Goal: Navigation & Orientation: Find specific page/section

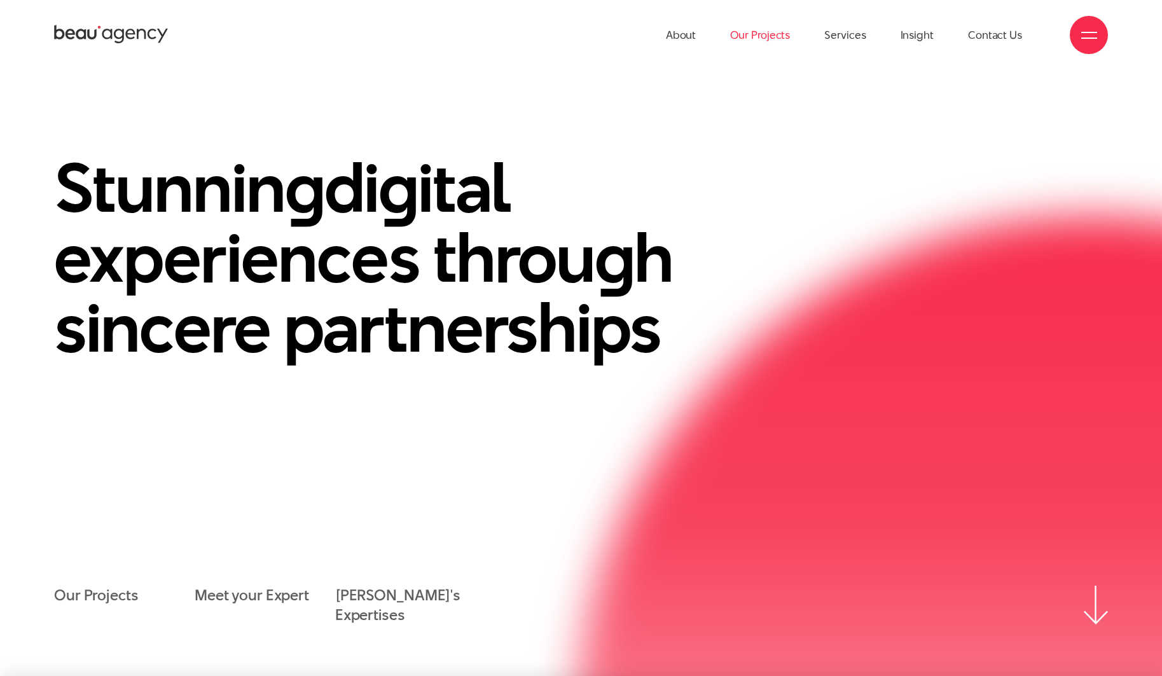
click at [764, 31] on link "Our Projects" at bounding box center [760, 35] width 60 height 70
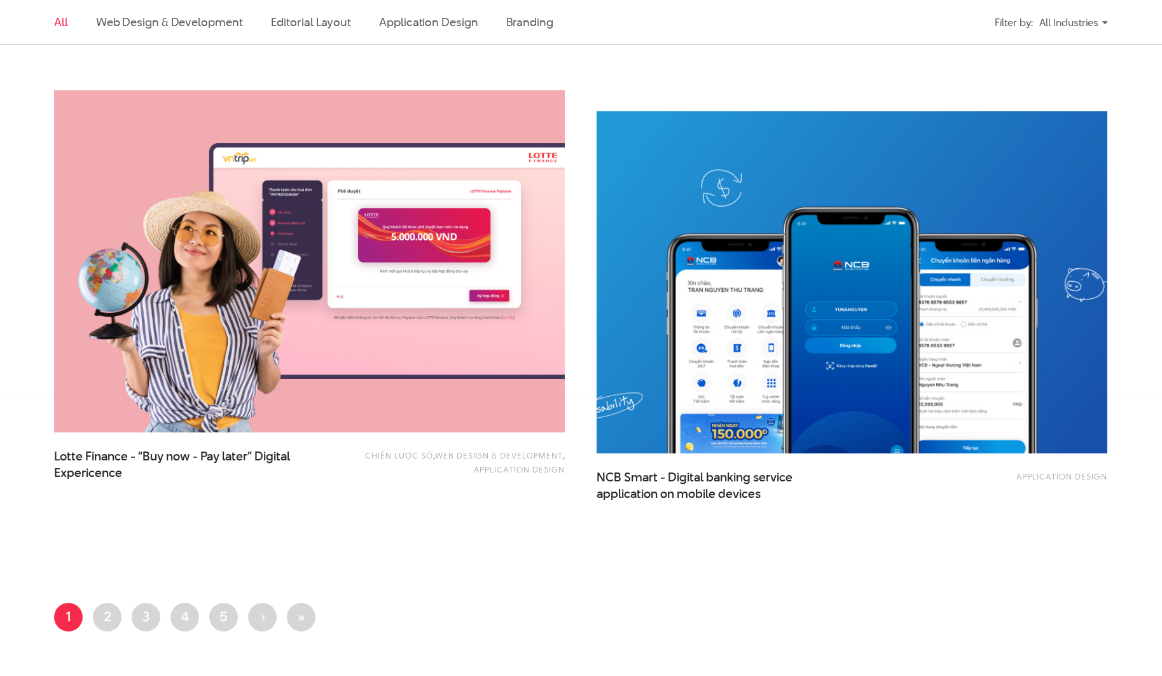
scroll to position [2722, 0]
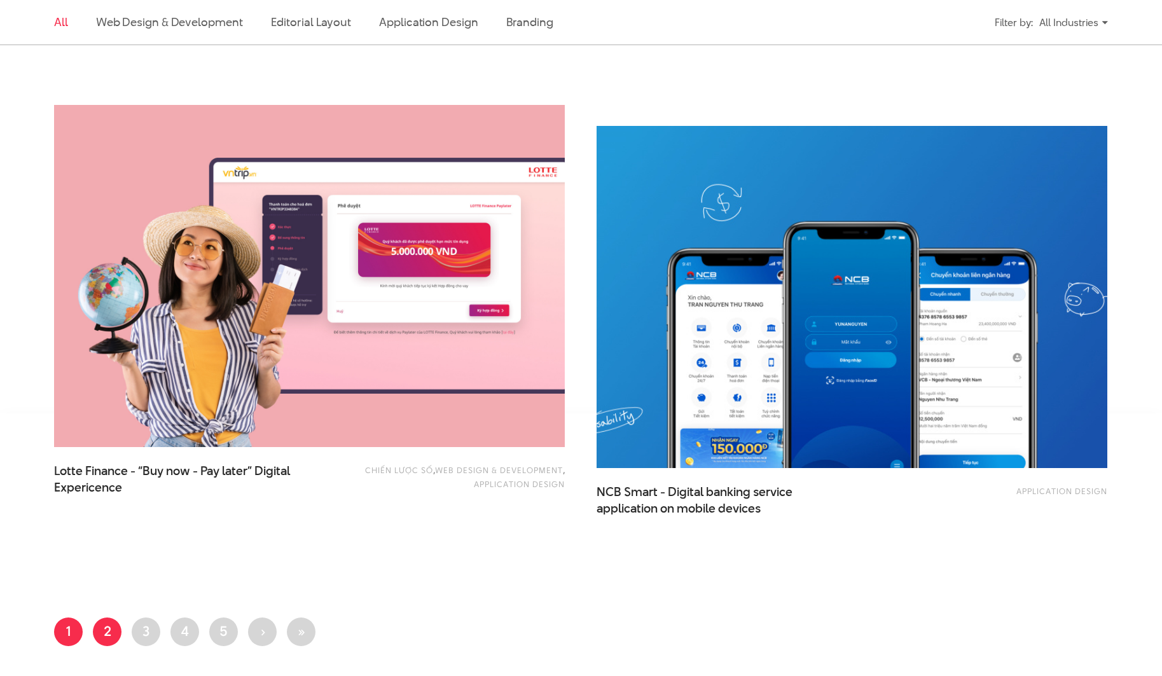
click at [95, 629] on link "Page 2" at bounding box center [107, 631] width 29 height 29
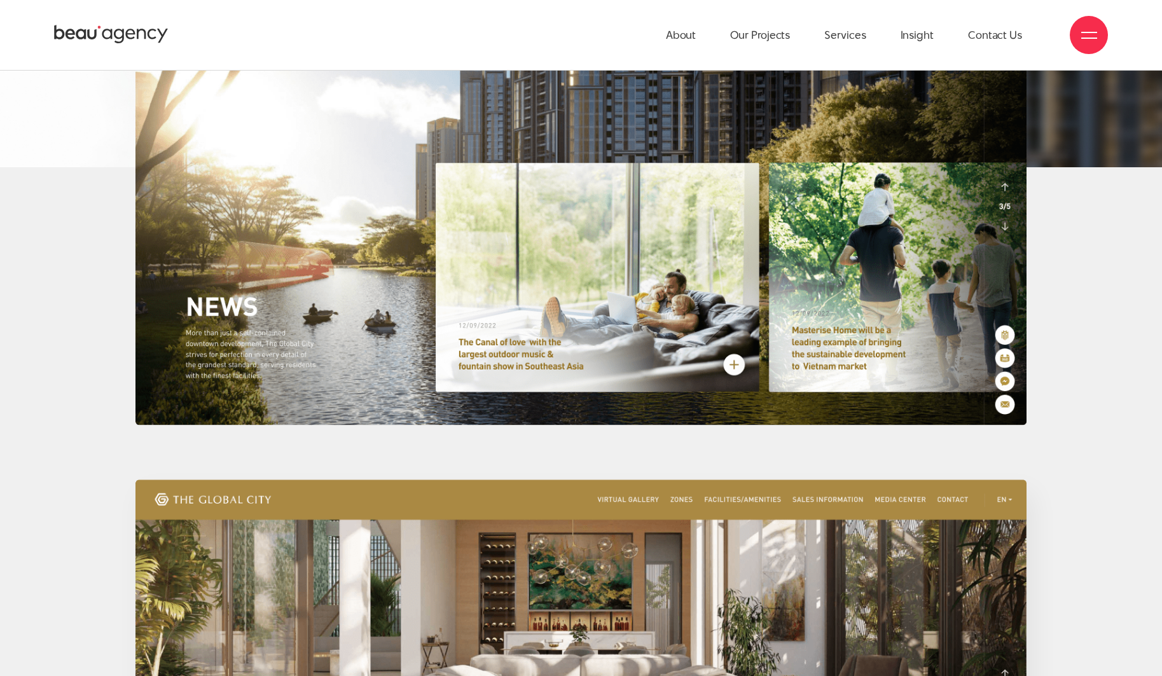
scroll to position [11931, 0]
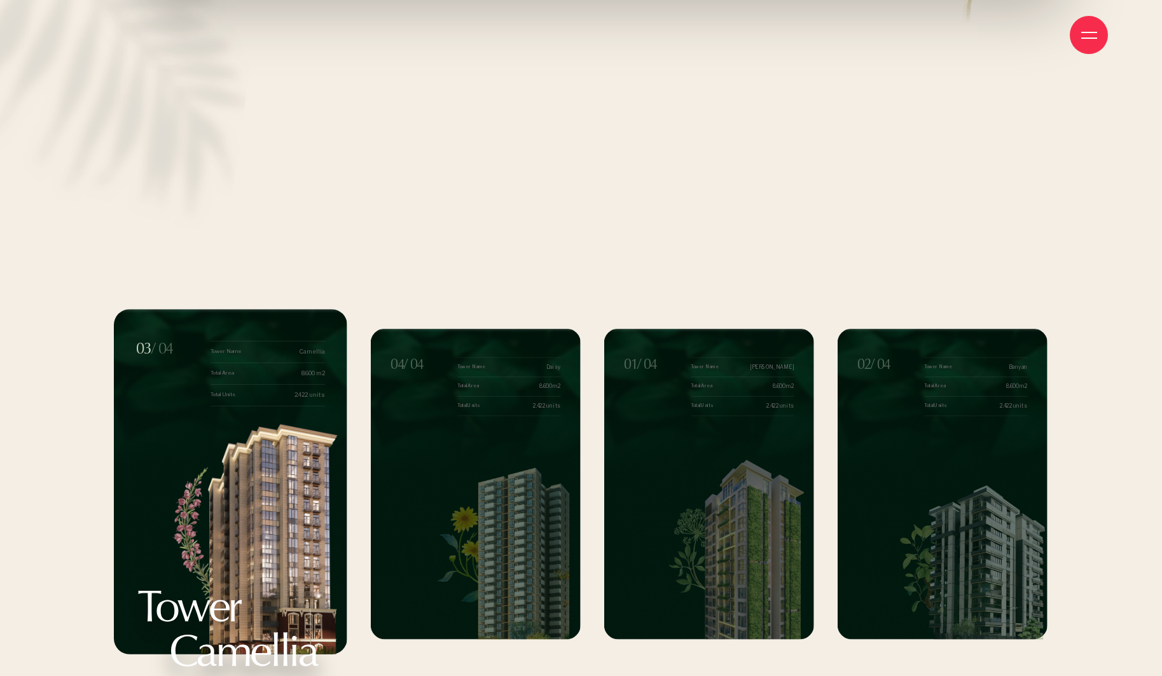
scroll to position [14044, 0]
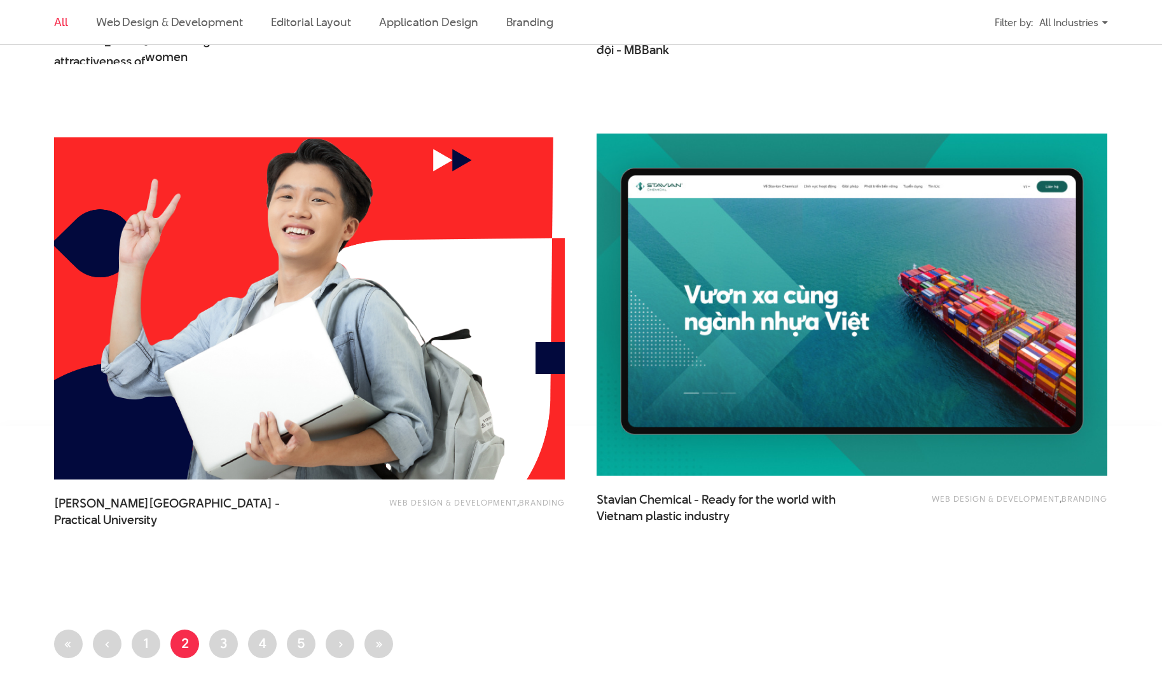
scroll to position [2834, 0]
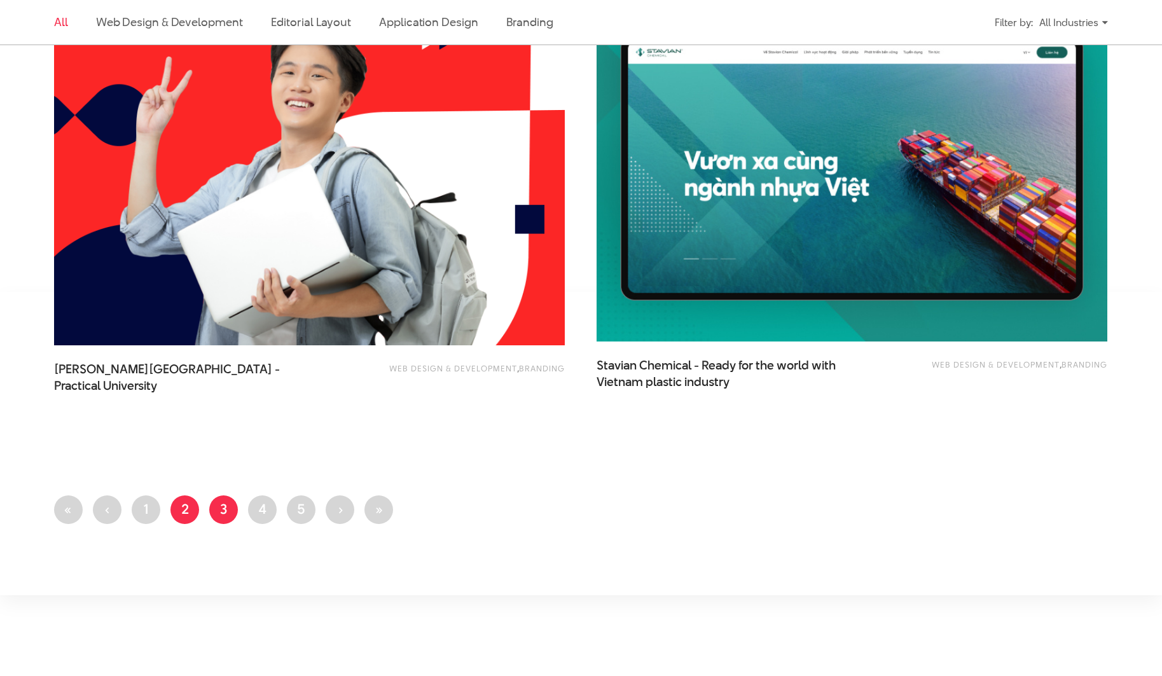
click at [231, 509] on link "Page 3" at bounding box center [223, 509] width 29 height 29
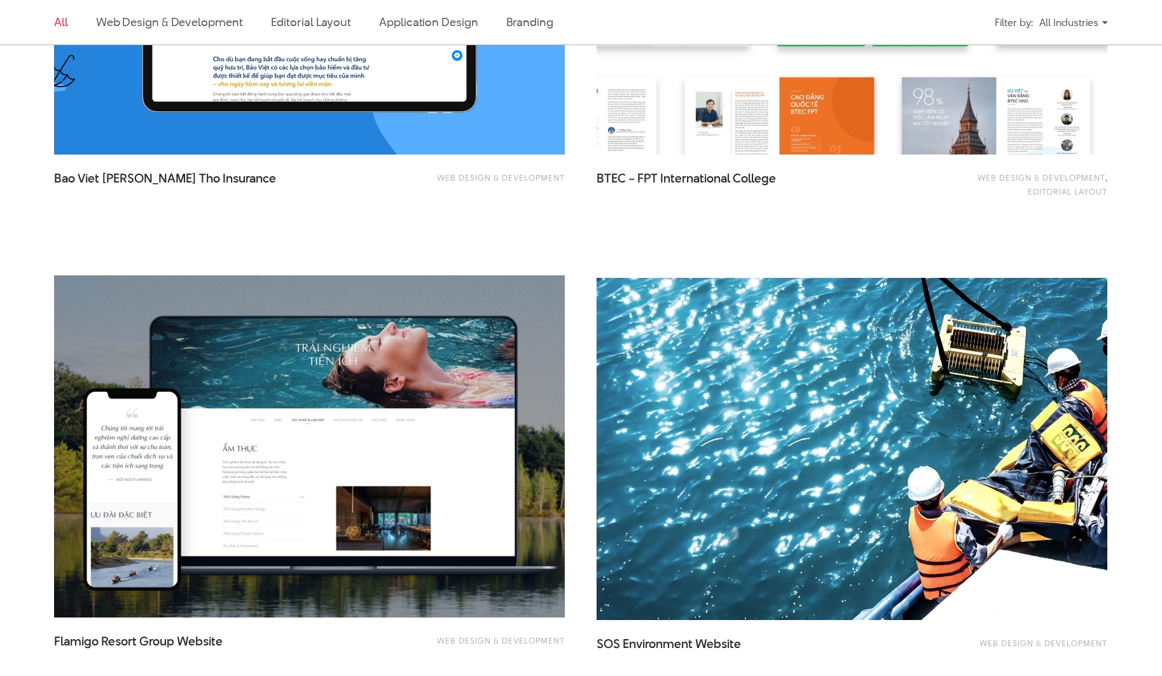
scroll to position [2182, 0]
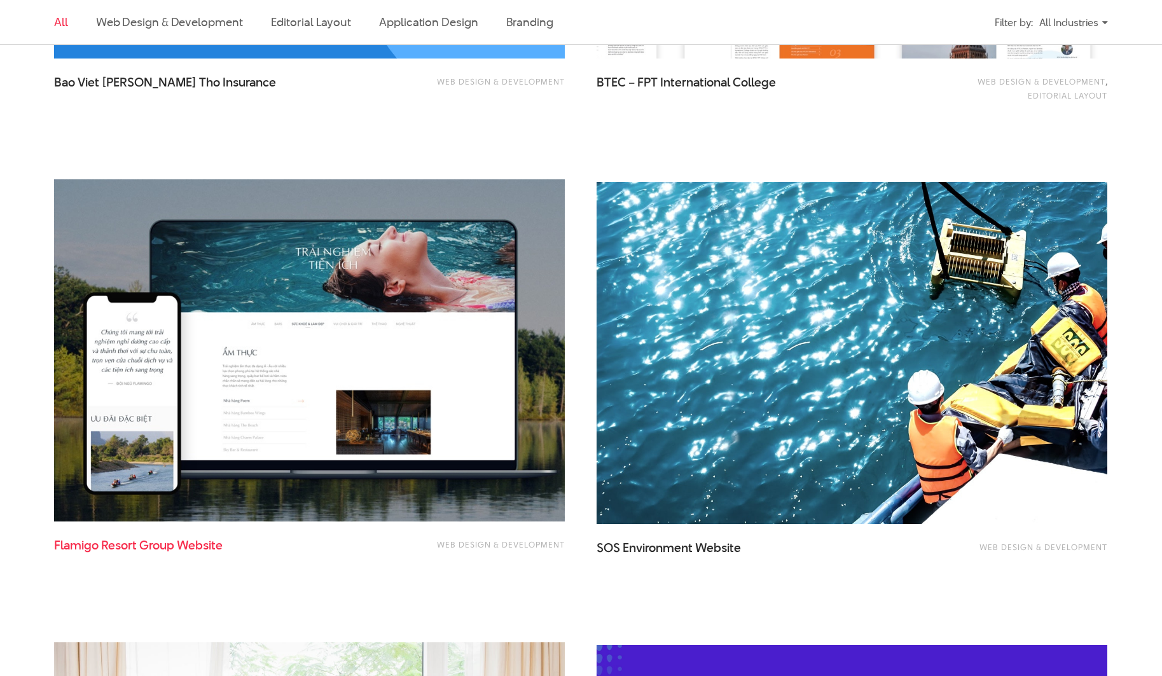
click at [179, 544] on span "Website" at bounding box center [200, 545] width 46 height 17
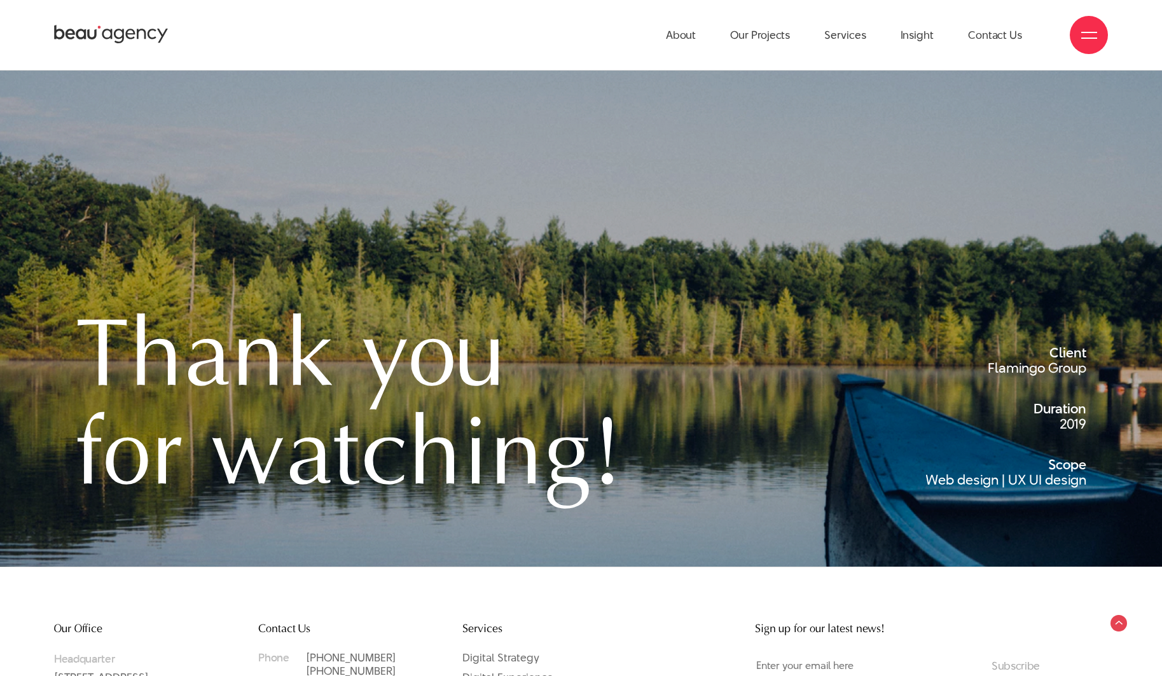
scroll to position [10832, 0]
